Goal: Check status: Check status

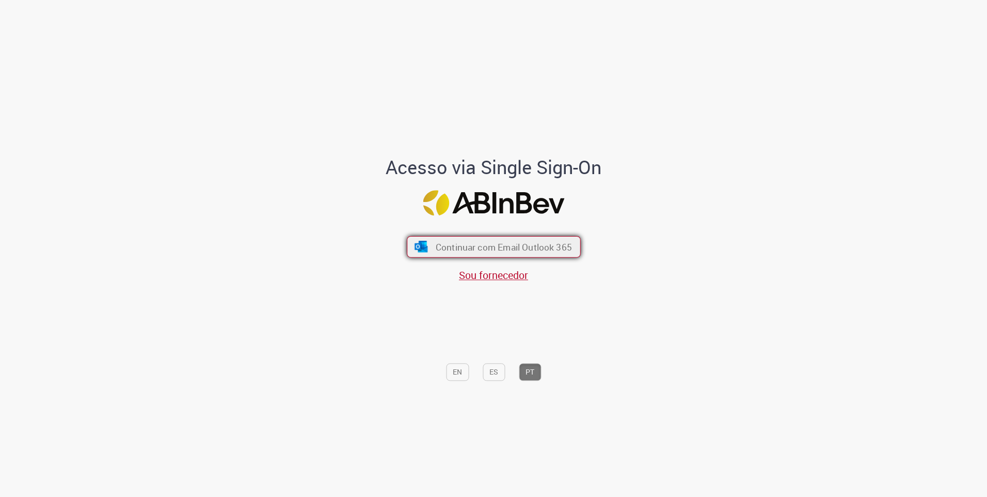
click at [558, 240] on button "Continuar com Email Outlook 365" at bounding box center [494, 247] width 174 height 22
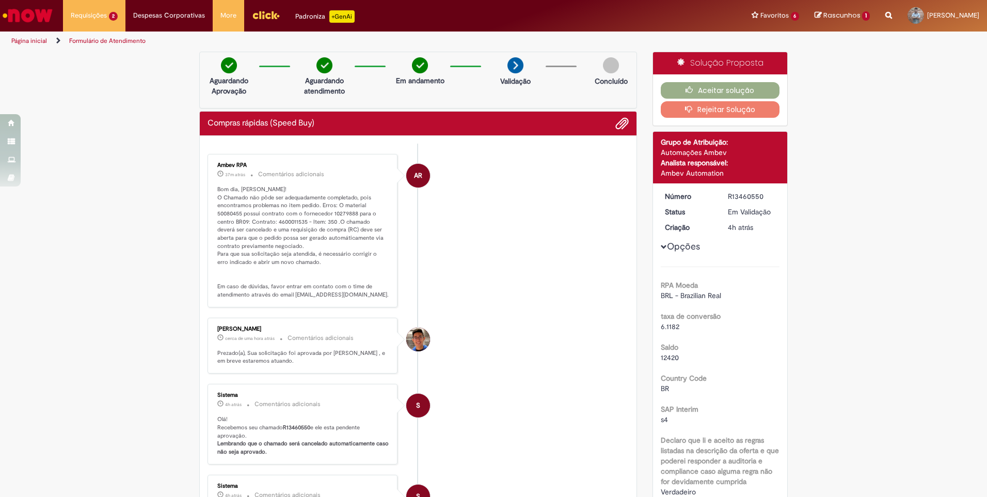
click at [763, 104] on button "Rejeitar Solução" at bounding box center [720, 109] width 119 height 17
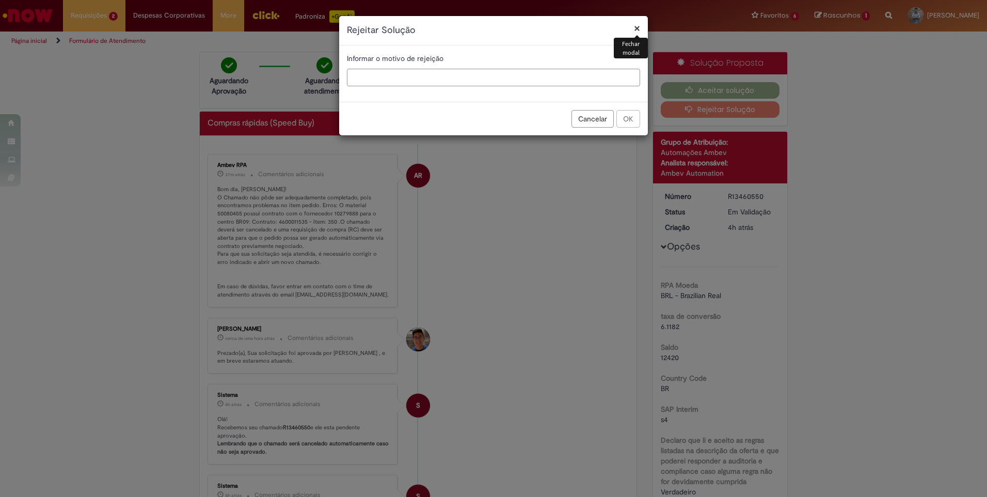
click at [533, 78] on input "text" at bounding box center [493, 78] width 293 height 18
type input "***"
click at [622, 117] on button "OK" at bounding box center [628, 119] width 24 height 18
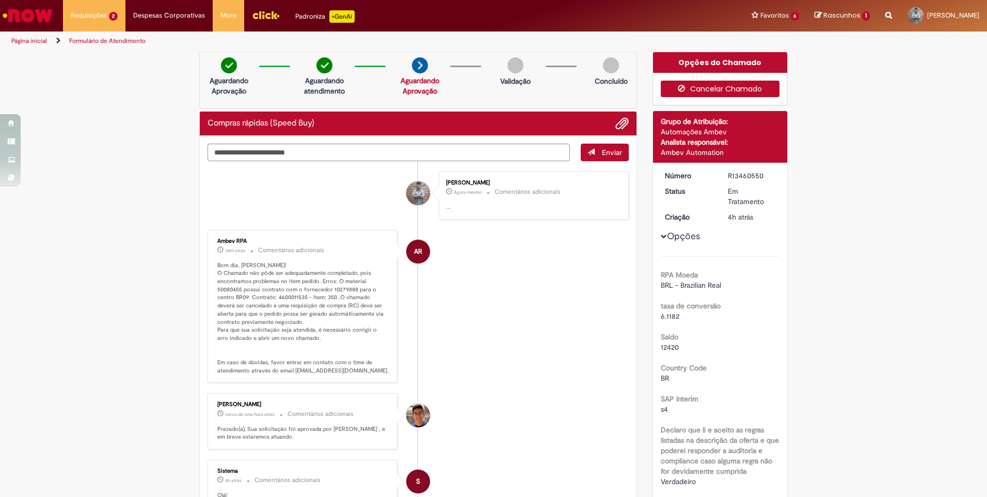
click at [680, 91] on icon "button" at bounding box center [684, 88] width 12 height 7
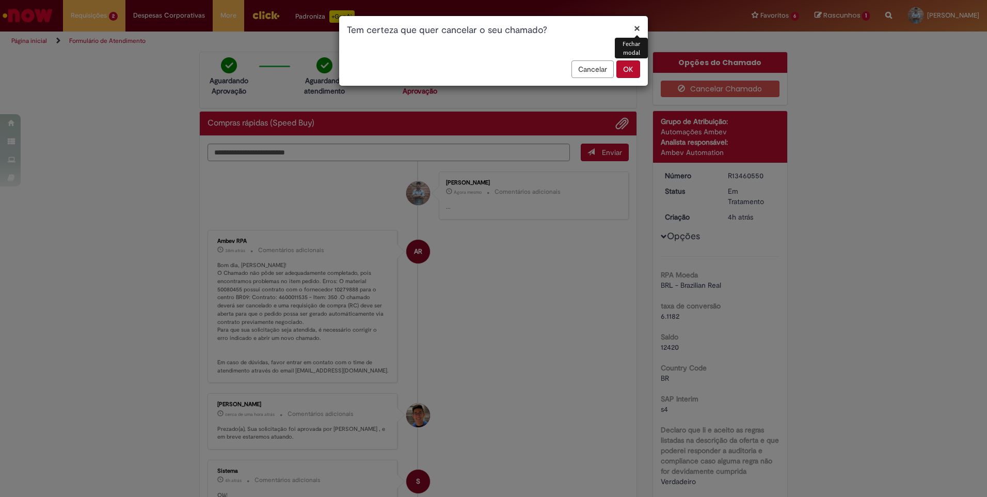
click at [623, 69] on button "OK" at bounding box center [628, 69] width 24 height 18
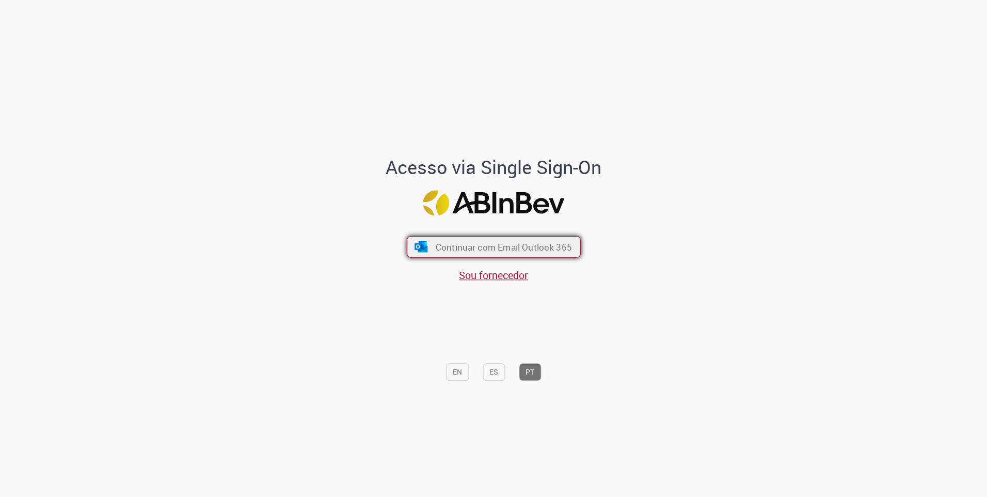
click at [504, 247] on span "Continuar com Email Outlook 365" at bounding box center [503, 247] width 136 height 12
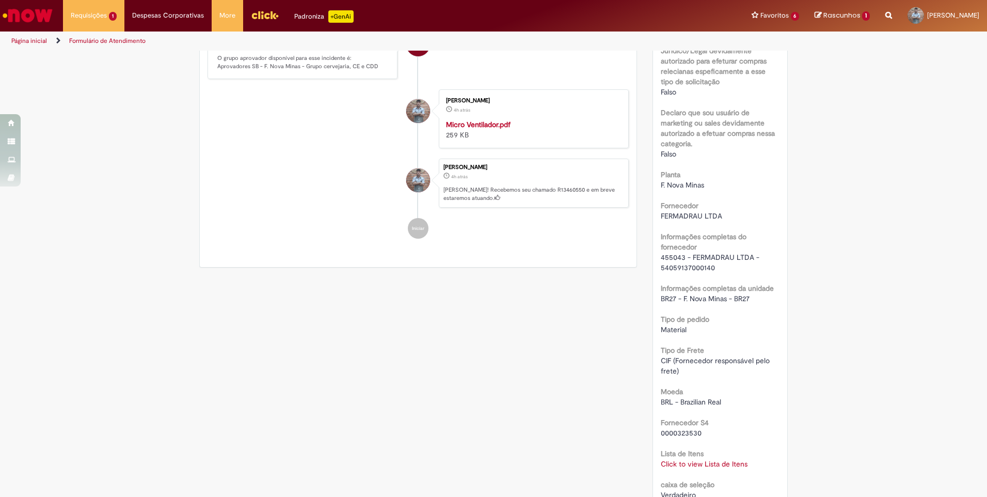
scroll to position [619, 0]
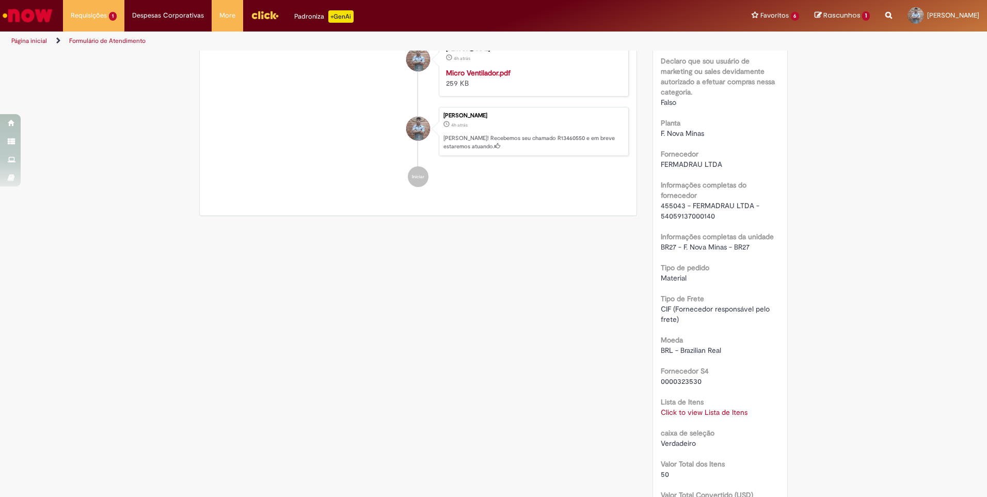
click at [710, 414] on link "Click to view Lista de Itens" at bounding box center [704, 411] width 87 height 9
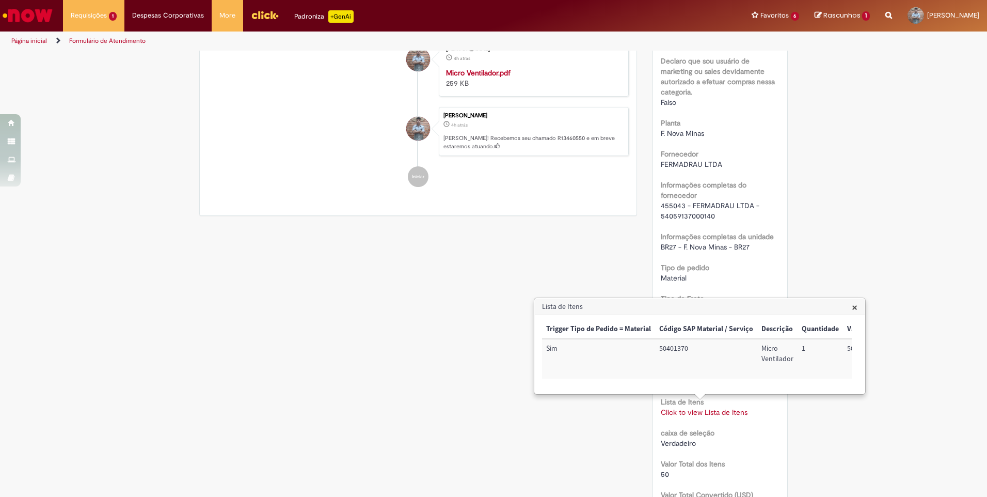
click at [676, 350] on td "50401370" at bounding box center [706, 359] width 102 height 40
copy td "50401370"
click at [637, 242] on div "Verificar Código de Barras Aguardando Aprovação Aguardando atendimento Cancelad…" at bounding box center [493, 207] width 604 height 1551
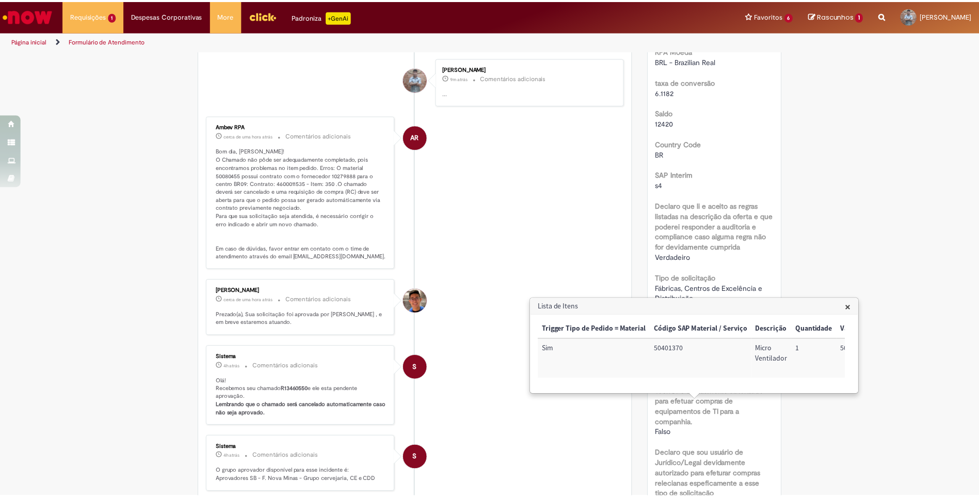
scroll to position [103, 0]
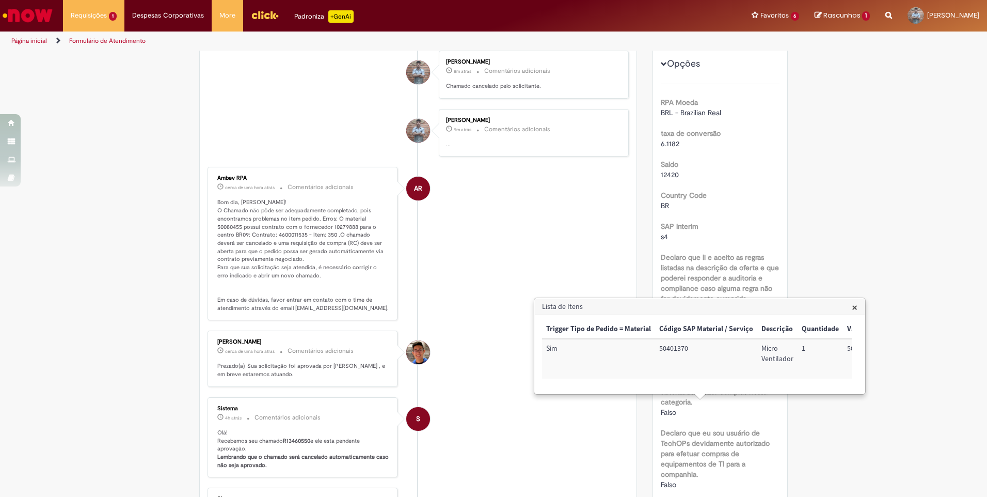
click at [229, 225] on p "Bom dia, [PERSON_NAME]! O Chamado não pôde ser adequadamente completado, pois e…" at bounding box center [303, 255] width 172 height 114
copy p "50080455"
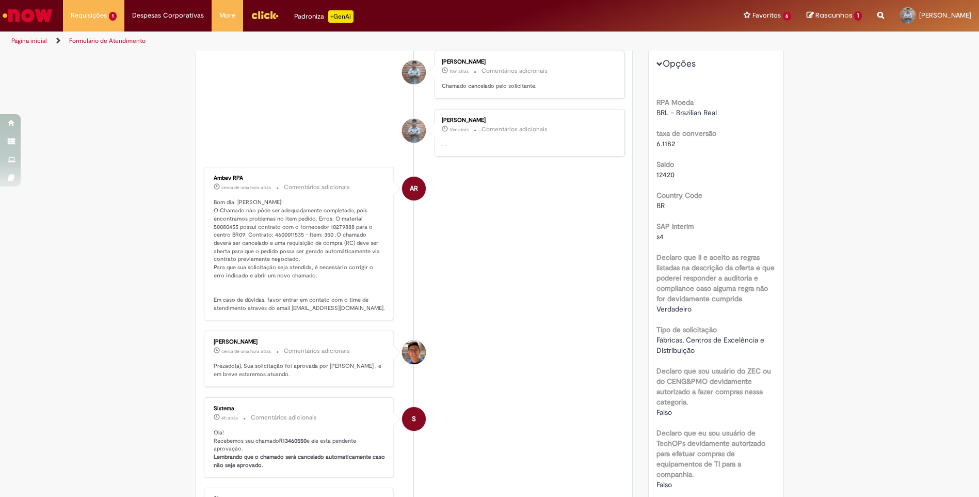
click at [635, 294] on div "Verificar Código de Barras Aguardando Aprovação Aguardando atendimento Cancelad…" at bounding box center [414, 342] width 453 height 789
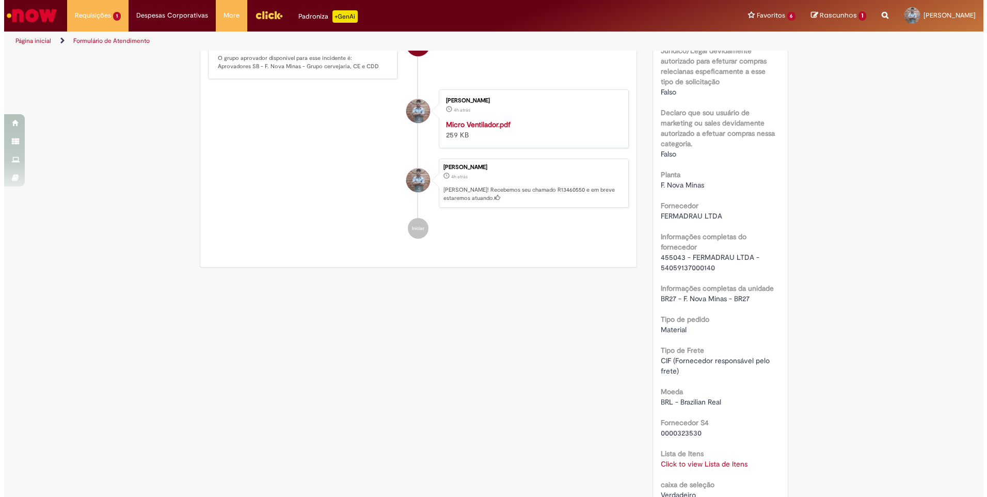
scroll to position [619, 0]
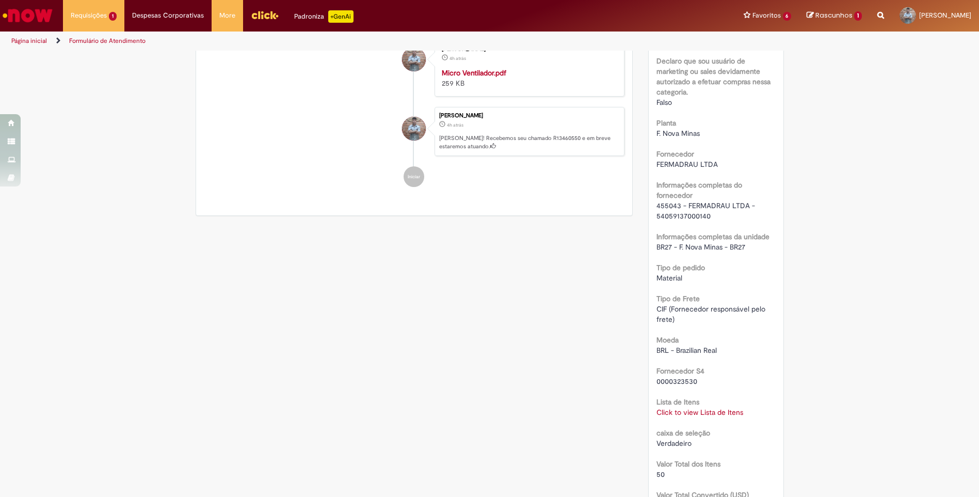
click at [710, 413] on link "Click to view Lista de Itens" at bounding box center [700, 411] width 87 height 9
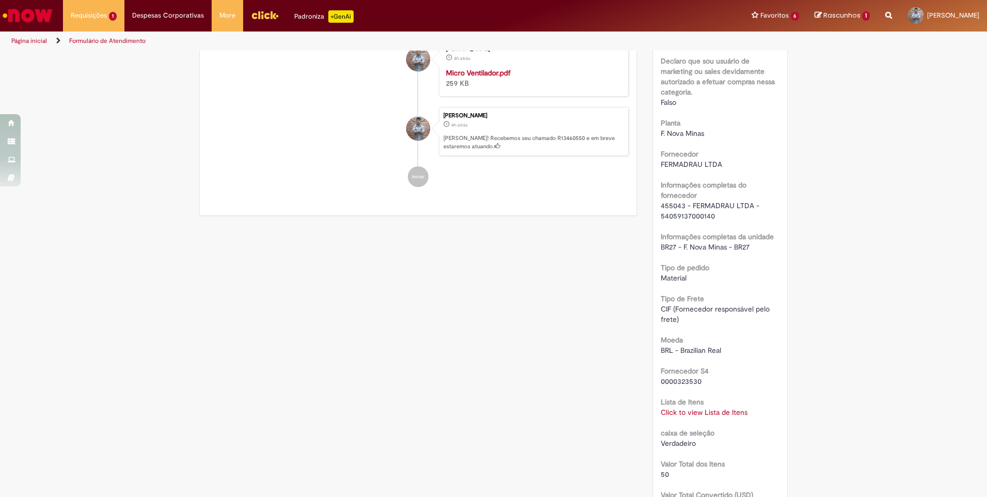
scroll to position [774, 0]
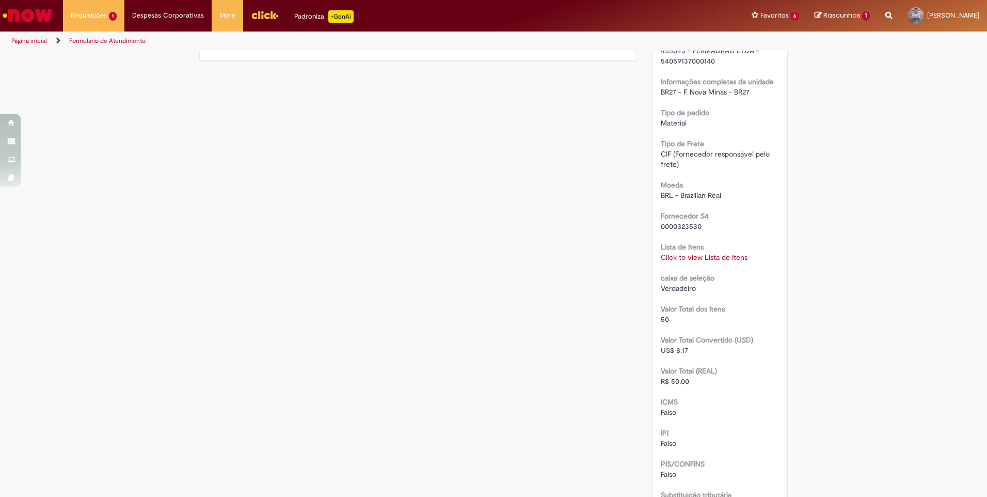
click at [722, 256] on link "Click to view Lista de Itens" at bounding box center [704, 256] width 87 height 9
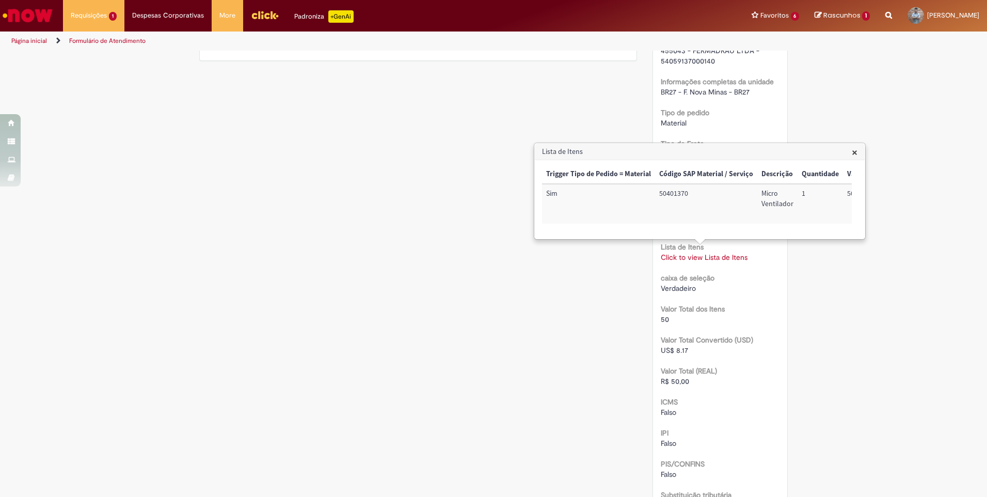
click at [682, 194] on td "50401370" at bounding box center [706, 204] width 102 height 40
copy td "50401370"
click at [858, 155] on h3 "Lista de Itens" at bounding box center [700, 151] width 330 height 17
click at [857, 155] on span "×" at bounding box center [855, 152] width 6 height 14
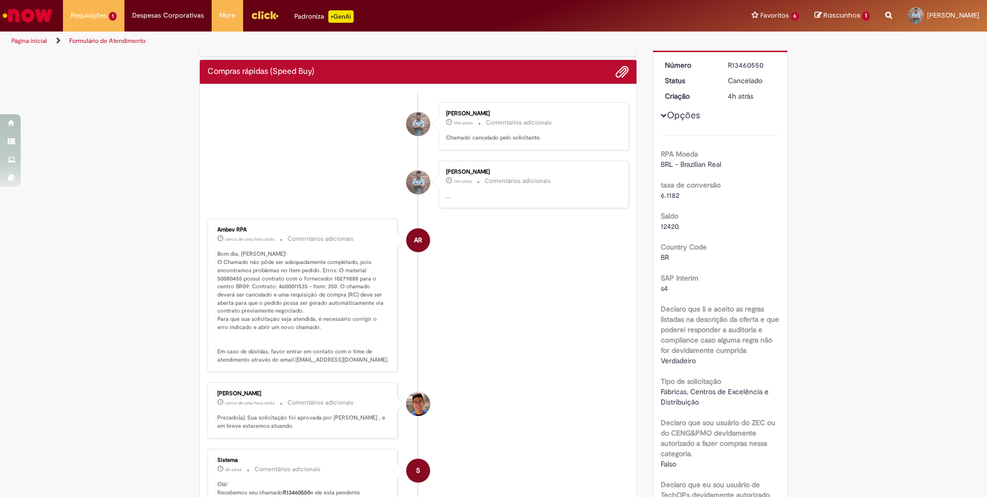
scroll to position [0, 0]
